Goal: Task Accomplishment & Management: Manage account settings

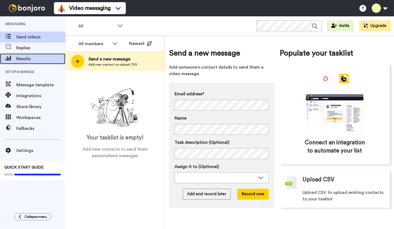
click at [34, 58] on span "Results" at bounding box center [40, 59] width 49 height 7
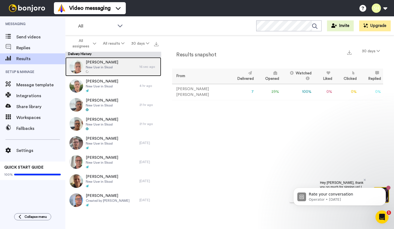
click at [132, 70] on div "Shakia Gross New User in Skool" at bounding box center [102, 66] width 74 height 19
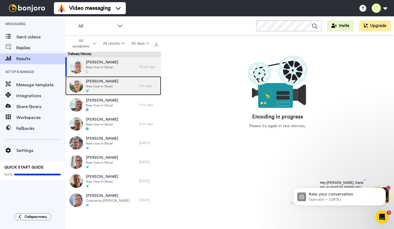
click at [131, 84] on div "Elton Willis New User in Skool" at bounding box center [102, 85] width 74 height 19
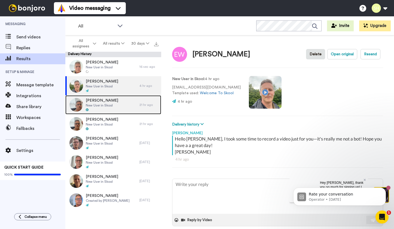
click at [135, 102] on div "Catherine Marriott New User in Skool" at bounding box center [102, 104] width 74 height 19
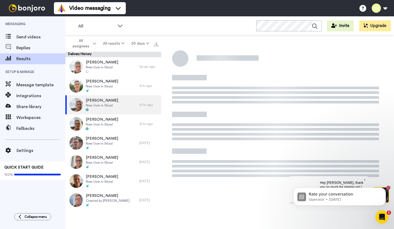
type textarea "x"
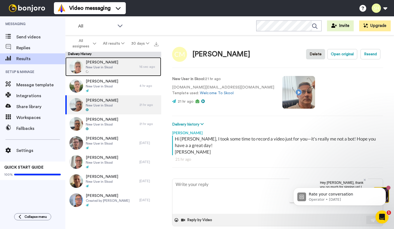
click at [133, 71] on div "Shakia Gross New User in Skool" at bounding box center [102, 66] width 74 height 19
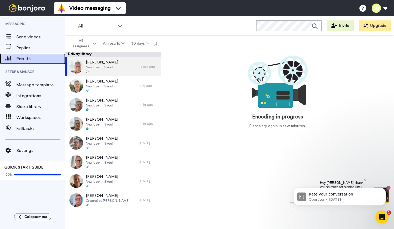
click at [19, 56] on span "Results" at bounding box center [40, 59] width 49 height 7
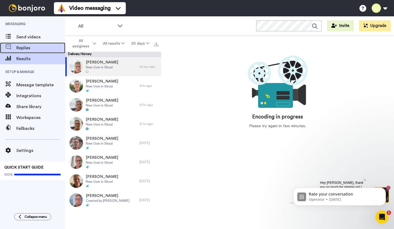
click at [24, 45] on span "Replies" at bounding box center [40, 48] width 49 height 7
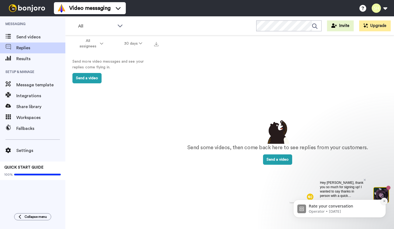
click at [383, 200] on icon "Dismiss notification" at bounding box center [384, 201] width 3 height 3
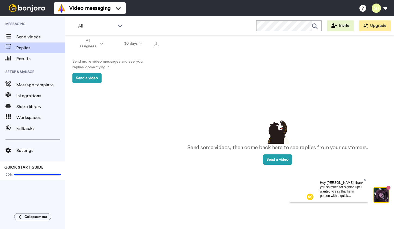
click at [365, 181] on icon at bounding box center [365, 179] width 2 height 3
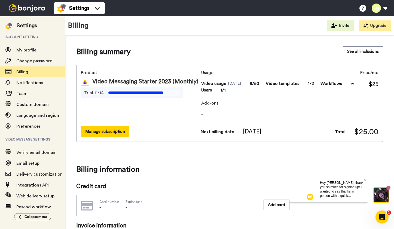
click at [120, 129] on button "Manage subscription" at bounding box center [105, 131] width 48 height 11
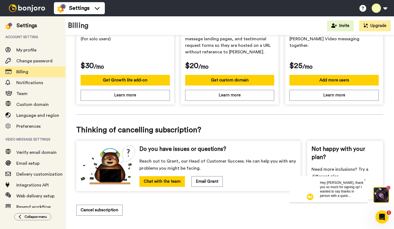
scroll to position [214, 0]
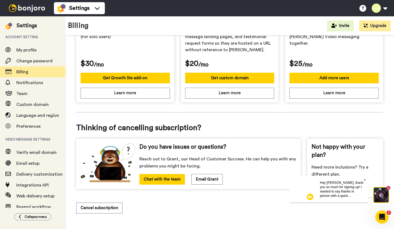
click at [365, 178] on icon at bounding box center [365, 179] width 2 height 3
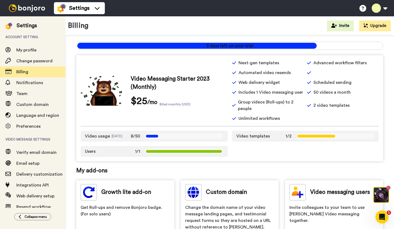
scroll to position [0, 0]
